Goal: Task Accomplishment & Management: Use online tool/utility

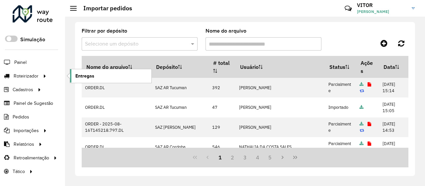
click at [86, 75] on span "Entregas" at bounding box center [84, 75] width 19 height 7
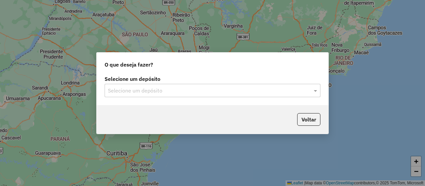
click at [137, 90] on input "text" at bounding box center [206, 91] width 196 height 8
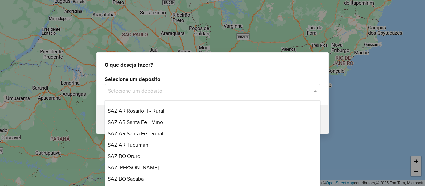
scroll to position [100, 0]
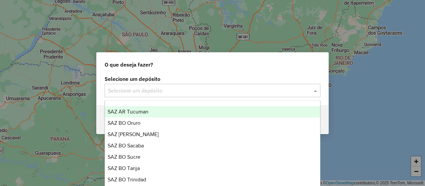
click at [151, 114] on div "SAZ AR Tucuman" at bounding box center [212, 111] width 215 height 11
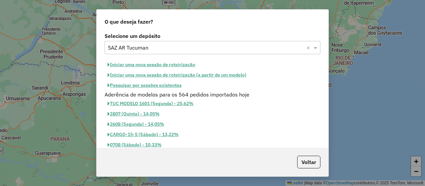
click at [150, 83] on button "Pesquisar por sessões existentes" at bounding box center [145, 85] width 80 height 10
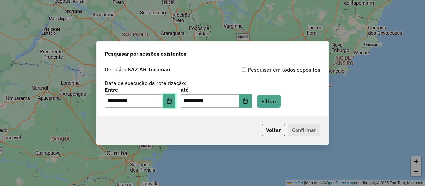
click at [172, 99] on icon "Choose Date" at bounding box center [169, 100] width 4 height 5
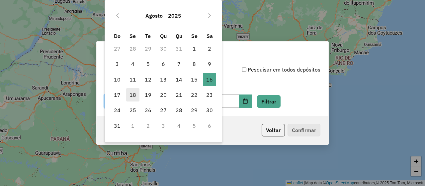
click at [132, 95] on span "18" at bounding box center [132, 94] width 13 height 13
type input "**********"
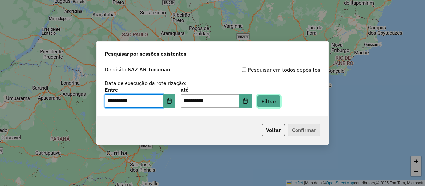
click at [278, 103] on button "Filtrar" at bounding box center [269, 101] width 24 height 13
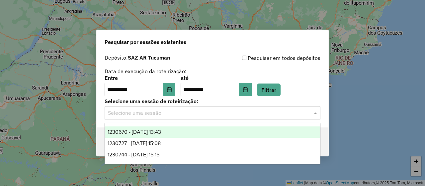
click at [168, 114] on input "text" at bounding box center [206, 113] width 196 height 8
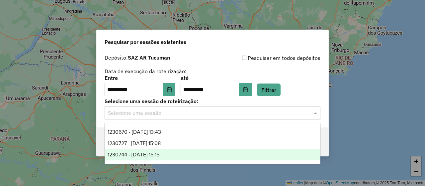
click at [173, 155] on div "1230744 - 18/08/2025 15:15" at bounding box center [212, 154] width 215 height 11
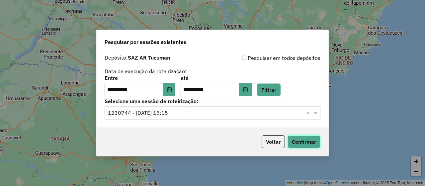
click at [309, 143] on button "Confirmar" at bounding box center [304, 141] width 33 height 13
click at [173, 116] on input "text" at bounding box center [206, 113] width 196 height 8
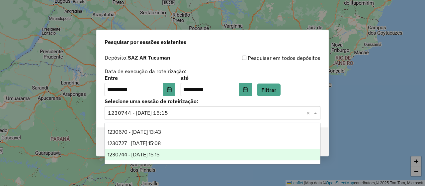
click at [172, 157] on div "1230744 - 18/08/2025 15:15" at bounding box center [212, 154] width 215 height 11
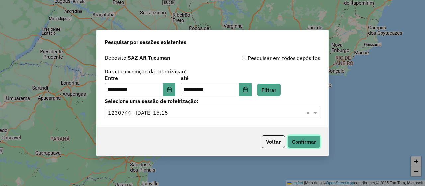
click at [311, 141] on button "Confirmar" at bounding box center [304, 141] width 33 height 13
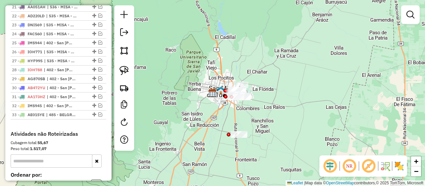
scroll to position [465, 0]
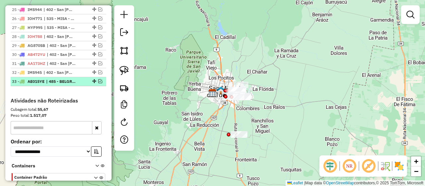
click at [98, 79] on em at bounding box center [100, 81] width 4 height 4
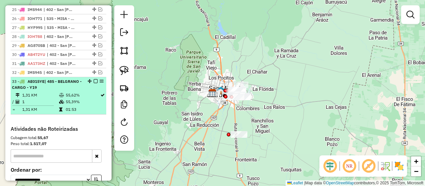
click at [89, 92] on td "55,62%" at bounding box center [82, 95] width 35 height 7
select select "**********"
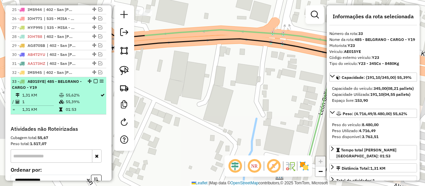
click at [94, 79] on em at bounding box center [96, 81] width 4 height 4
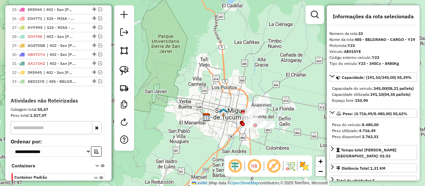
scroll to position [532, 0]
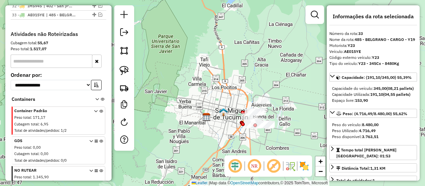
click at [99, 169] on icon at bounding box center [101, 181] width 4 height 25
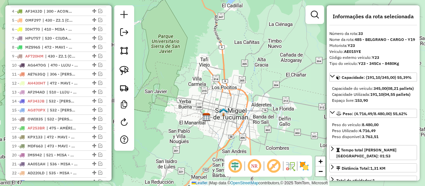
scroll to position [441, 0]
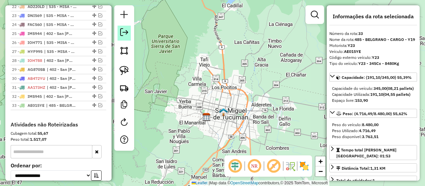
click at [125, 32] on em at bounding box center [124, 32] width 8 height 8
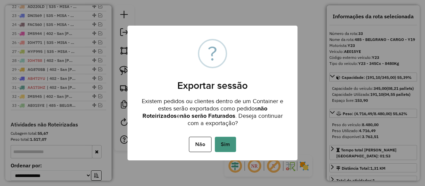
click at [227, 143] on button "Sim" at bounding box center [225, 144] width 21 height 15
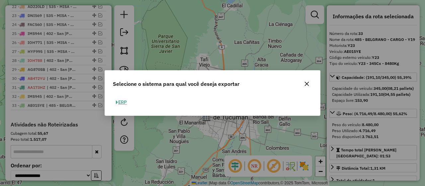
click at [122, 103] on button "ERP" at bounding box center [121, 102] width 17 height 10
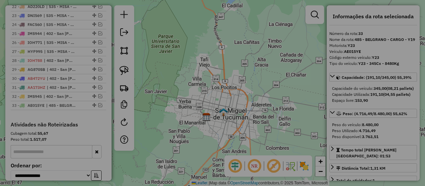
select select "**"
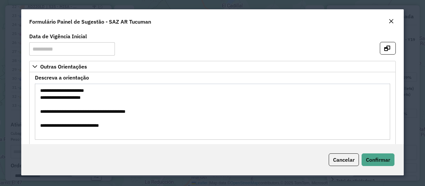
click at [390, 22] on em "Close" at bounding box center [391, 21] width 5 height 5
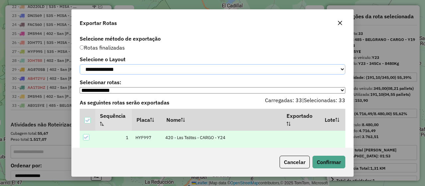
click at [152, 69] on select "**********" at bounding box center [213, 69] width 266 height 10
select select "*********"
click at [80, 64] on select "**********" at bounding box center [213, 69] width 266 height 10
click at [320, 162] on button "Confirmar" at bounding box center [329, 162] width 33 height 13
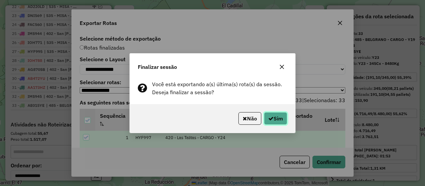
click at [275, 119] on button "Sim" at bounding box center [275, 118] width 23 height 13
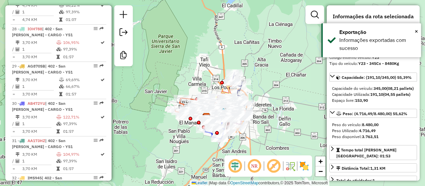
scroll to position [1586, 0]
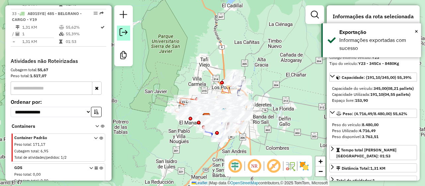
click at [125, 31] on em at bounding box center [124, 32] width 8 height 8
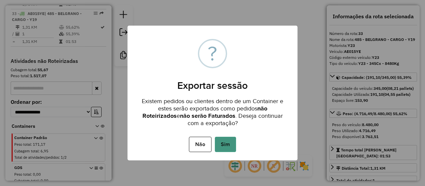
click at [222, 143] on button "Sim" at bounding box center [225, 144] width 21 height 15
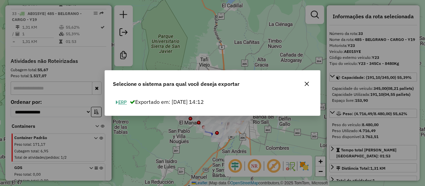
click at [119, 103] on button "ERP" at bounding box center [121, 102] width 17 height 10
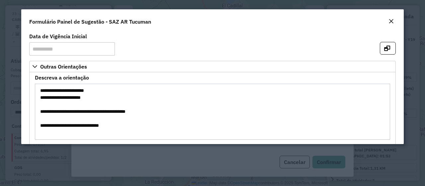
click at [391, 22] on em "Close" at bounding box center [391, 21] width 5 height 5
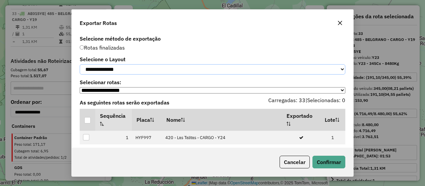
click at [134, 71] on select "**********" at bounding box center [213, 69] width 266 height 10
select select "*********"
click at [80, 64] on select "**********" at bounding box center [213, 69] width 266 height 10
click at [88, 123] on div at bounding box center [87, 120] width 6 height 6
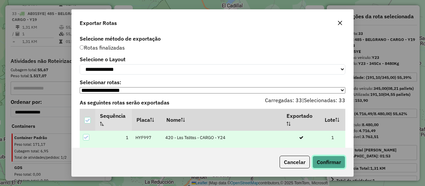
click at [321, 163] on button "Confirmar" at bounding box center [329, 162] width 33 height 13
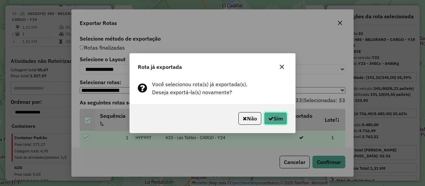
click at [274, 121] on button "Sim" at bounding box center [275, 118] width 23 height 13
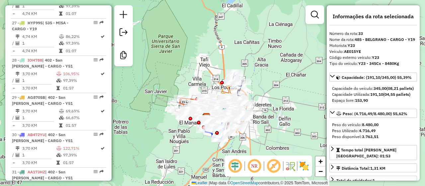
scroll to position [1320, 0]
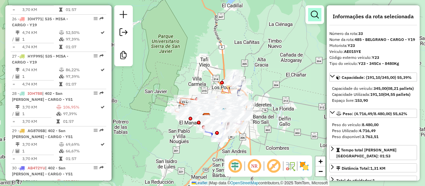
click at [314, 14] on em at bounding box center [315, 15] width 8 height 8
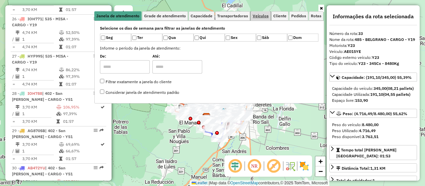
click at [264, 16] on span "Veículos" at bounding box center [261, 16] width 16 height 4
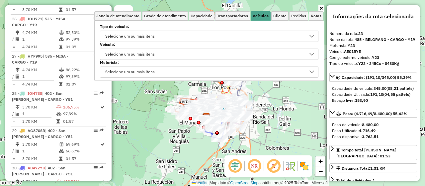
click at [179, 36] on div "Selecione um ou mais itens" at bounding box center [204, 36] width 203 height 11
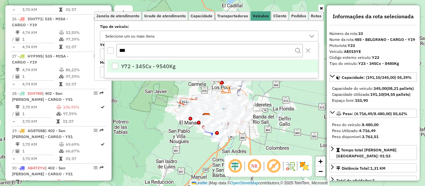
type input "***"
click at [135, 66] on span "Y72 - 345Cx - 9540Kg" at bounding box center [148, 66] width 54 height 8
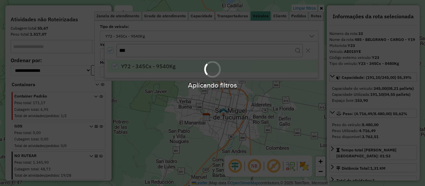
scroll to position [291, 0]
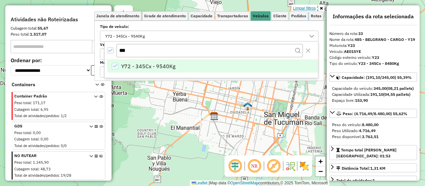
click at [312, 8] on link "Limpar filtros" at bounding box center [305, 8] width 26 height 7
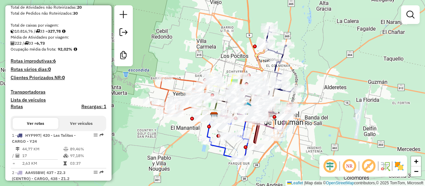
scroll to position [0, 0]
